Goal: Information Seeking & Learning: Find specific fact

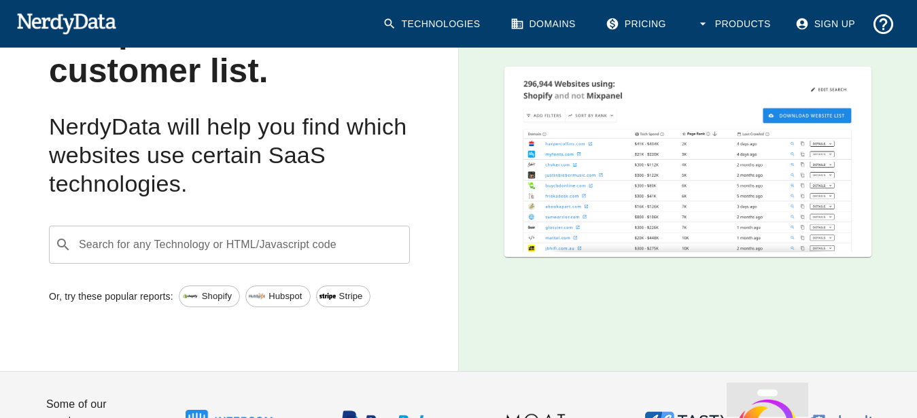
scroll to position [208, 0]
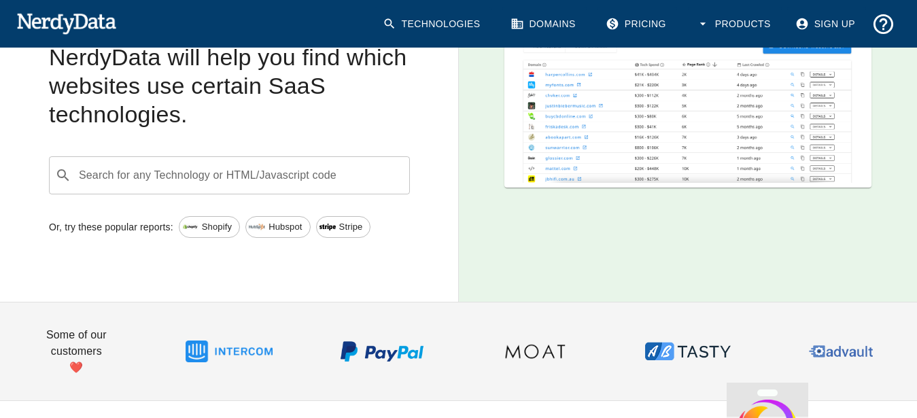
click at [370, 180] on input "Search for any Technology or HTML/Javascript code" at bounding box center [240, 175] width 327 height 26
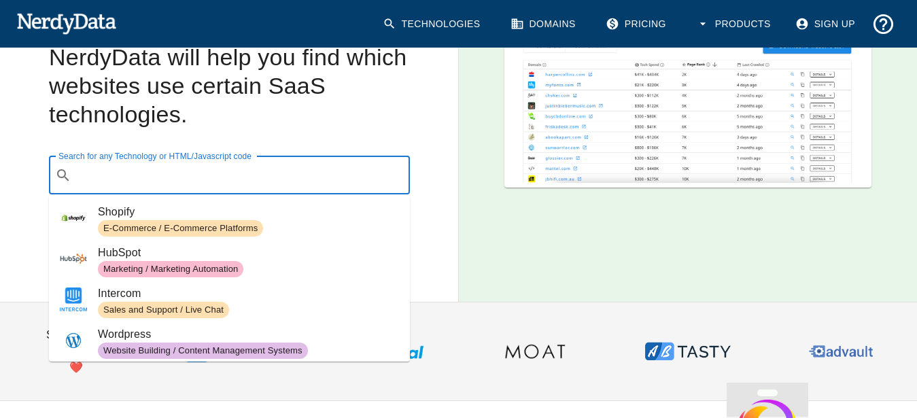
click at [306, 177] on input "Search for any Technology or HTML/Javascript code" at bounding box center [240, 175] width 327 height 26
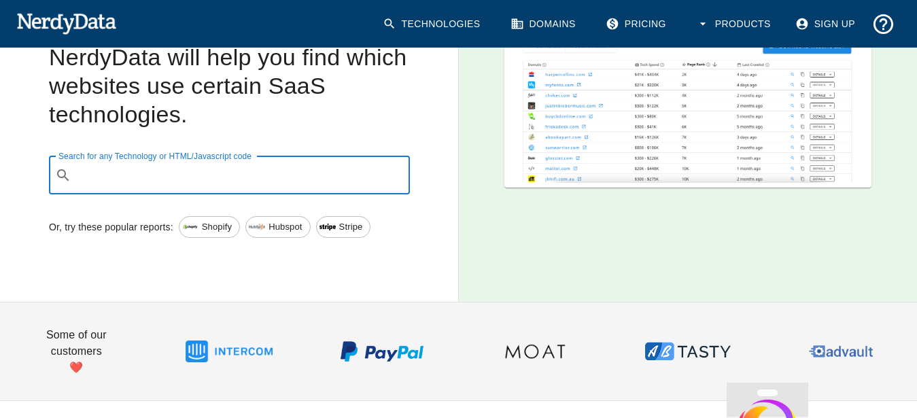
paste input "startklar"
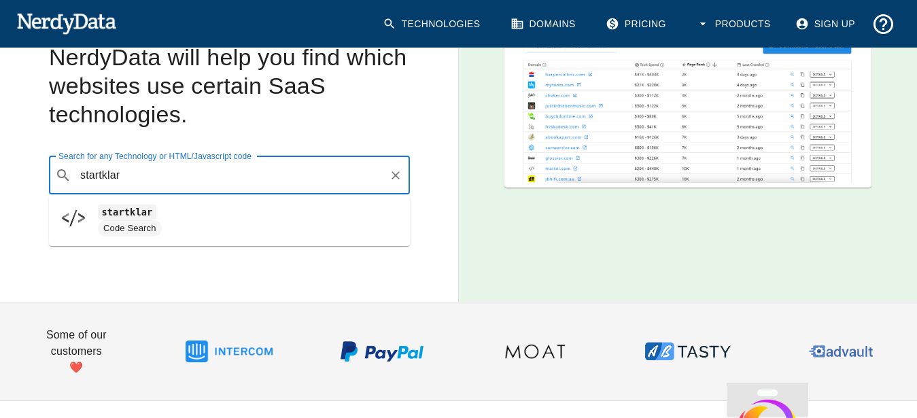
click at [120, 227] on span "Code Search" at bounding box center [130, 228] width 64 height 13
type input "startklar"
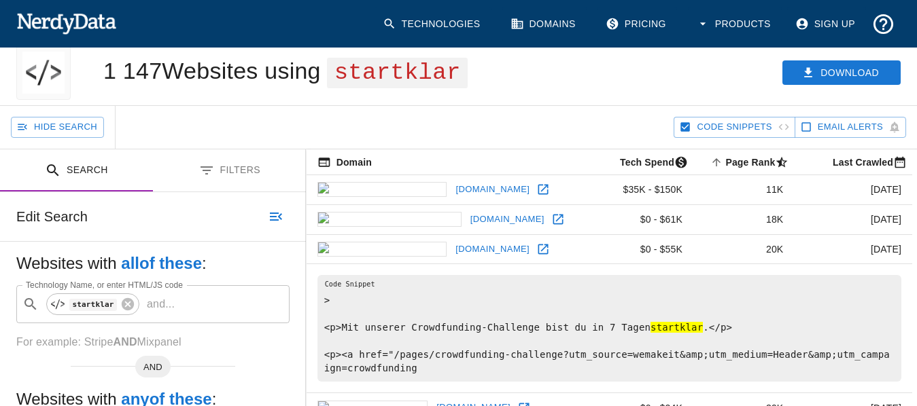
scroll to position [69, 0]
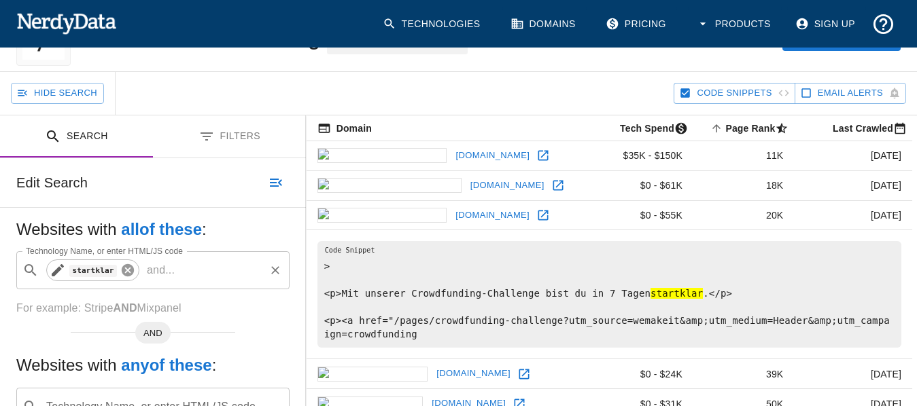
click at [128, 267] on icon at bounding box center [128, 270] width 12 height 12
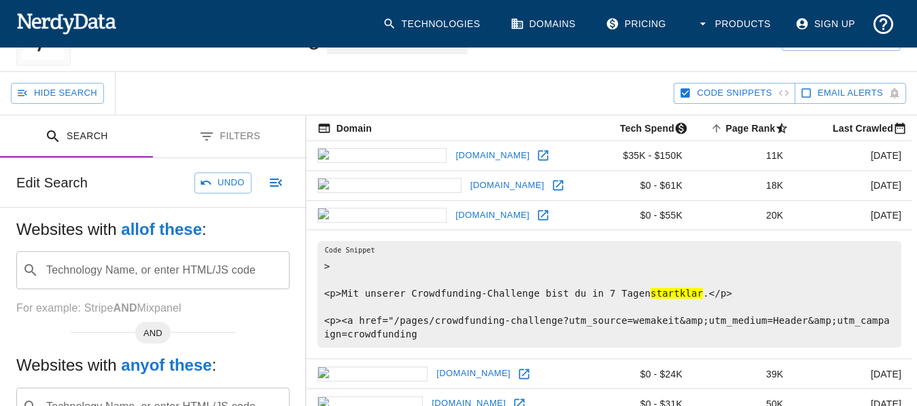
click at [130, 275] on input "Technology Name, or enter HTML/JS code" at bounding box center [163, 271] width 239 height 26
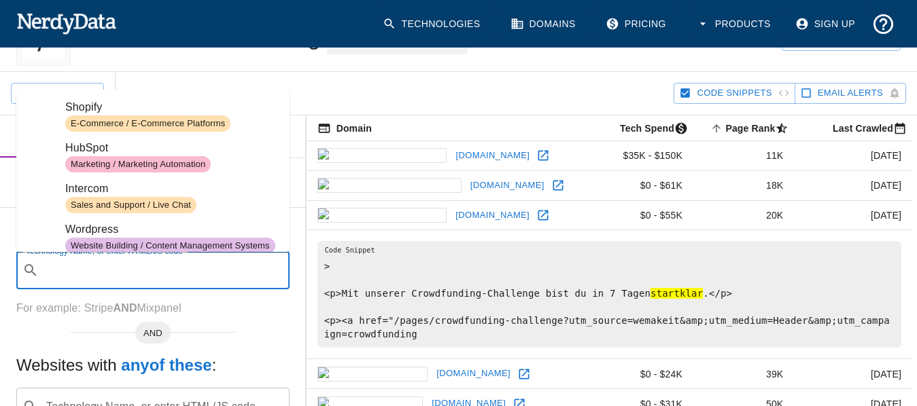
paste input "startklar-elmentor-forms-extwidgets"
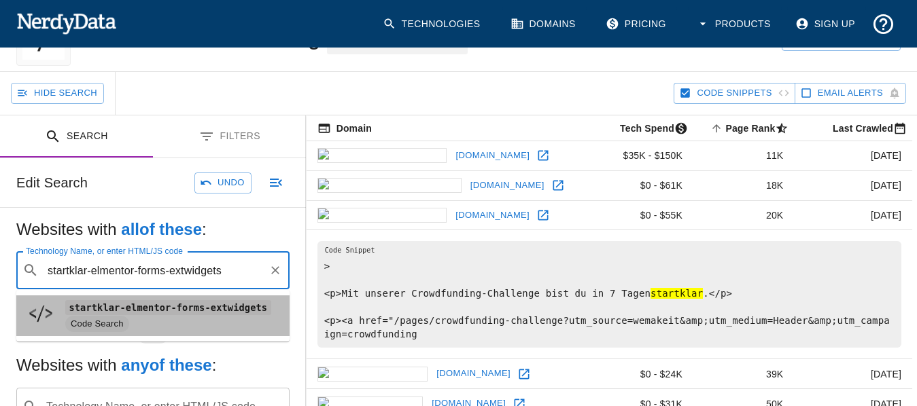
click at [140, 313] on code "startklar-elmentor-forms-extwidgets" at bounding box center [168, 307] width 206 height 14
type input "startklar-elmentor-forms-extwidgets"
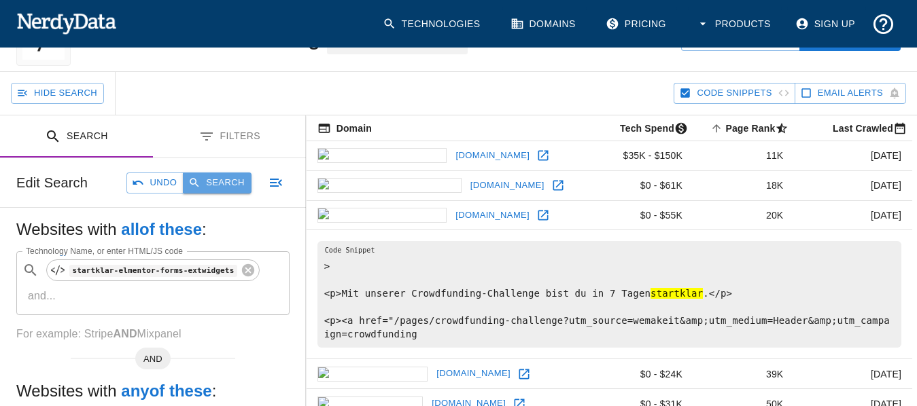
click at [219, 183] on button "Search" at bounding box center [217, 183] width 68 height 21
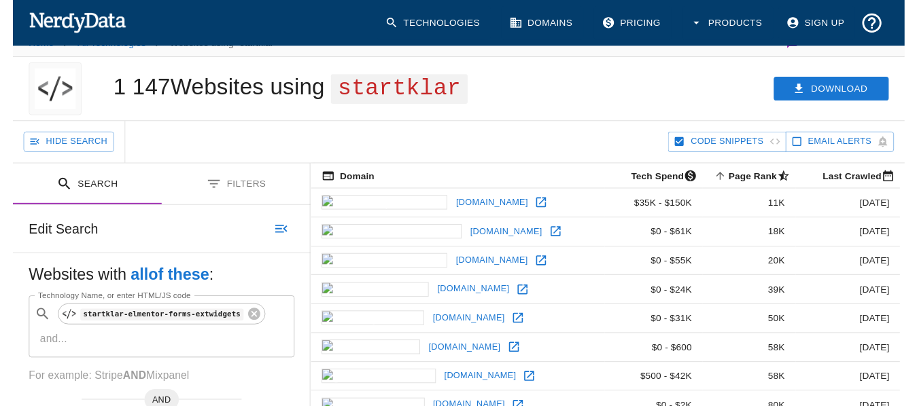
scroll to position [0, 0]
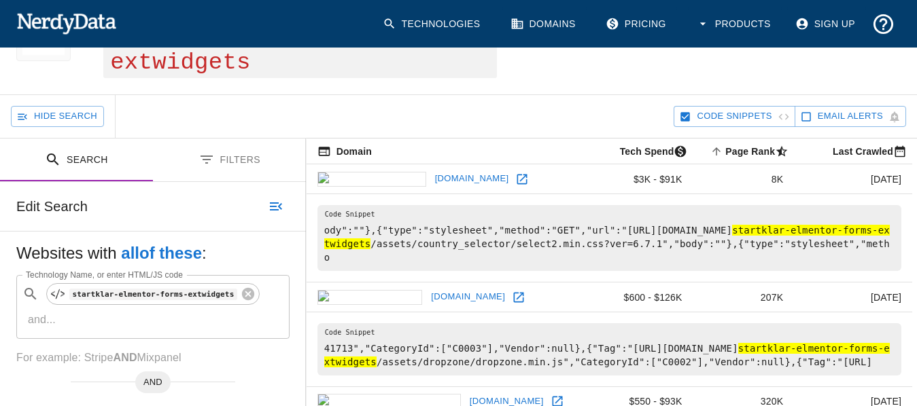
scroll to position [139, 0]
